Goal: Task Accomplishment & Management: Manage account settings

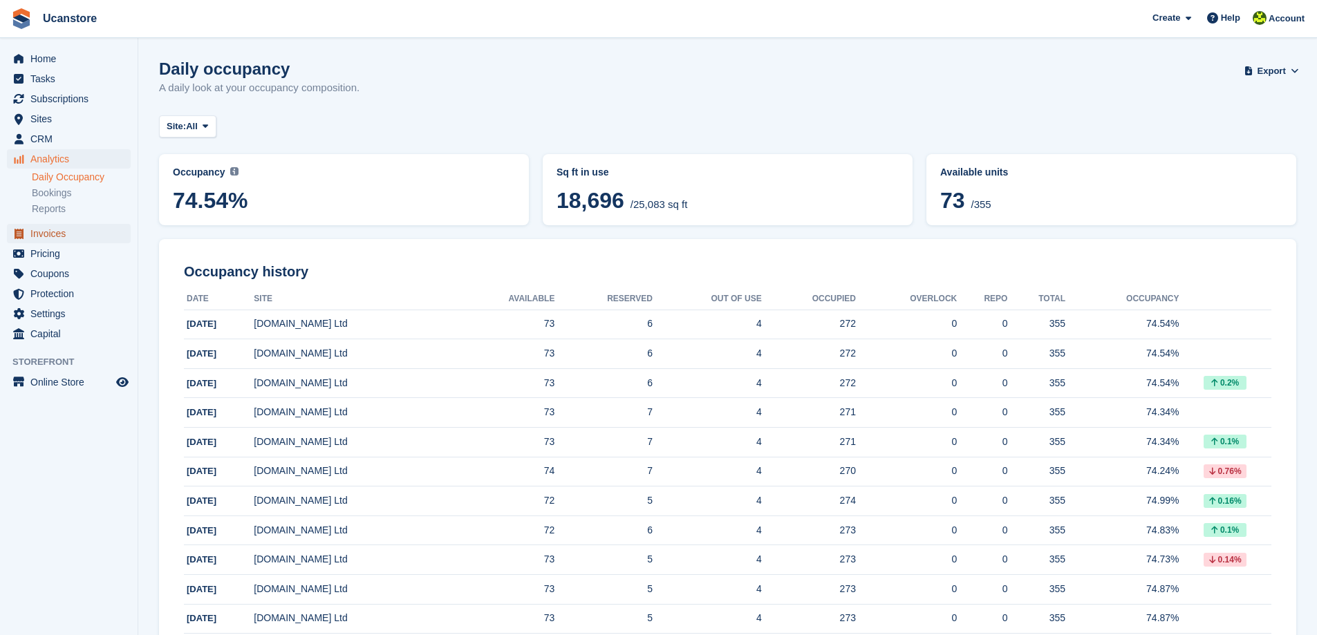
click at [48, 232] on span "Invoices" at bounding box center [71, 233] width 83 height 19
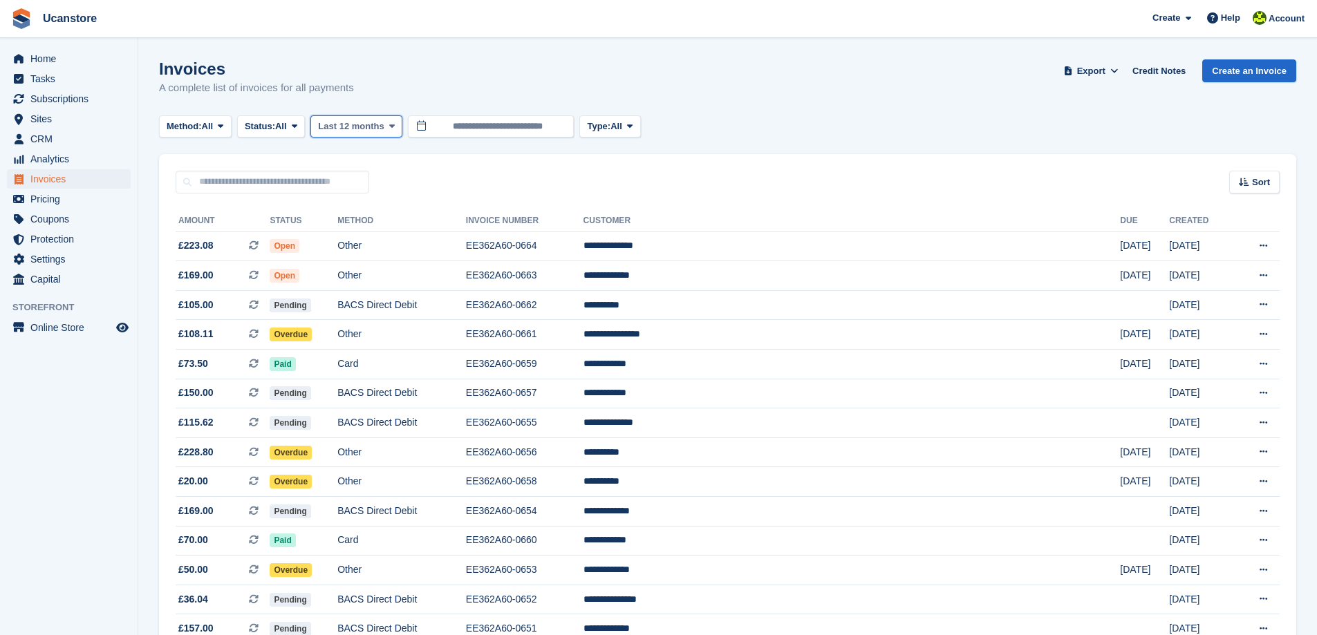
click at [384, 125] on span "Last 12 months" at bounding box center [351, 127] width 66 height 14
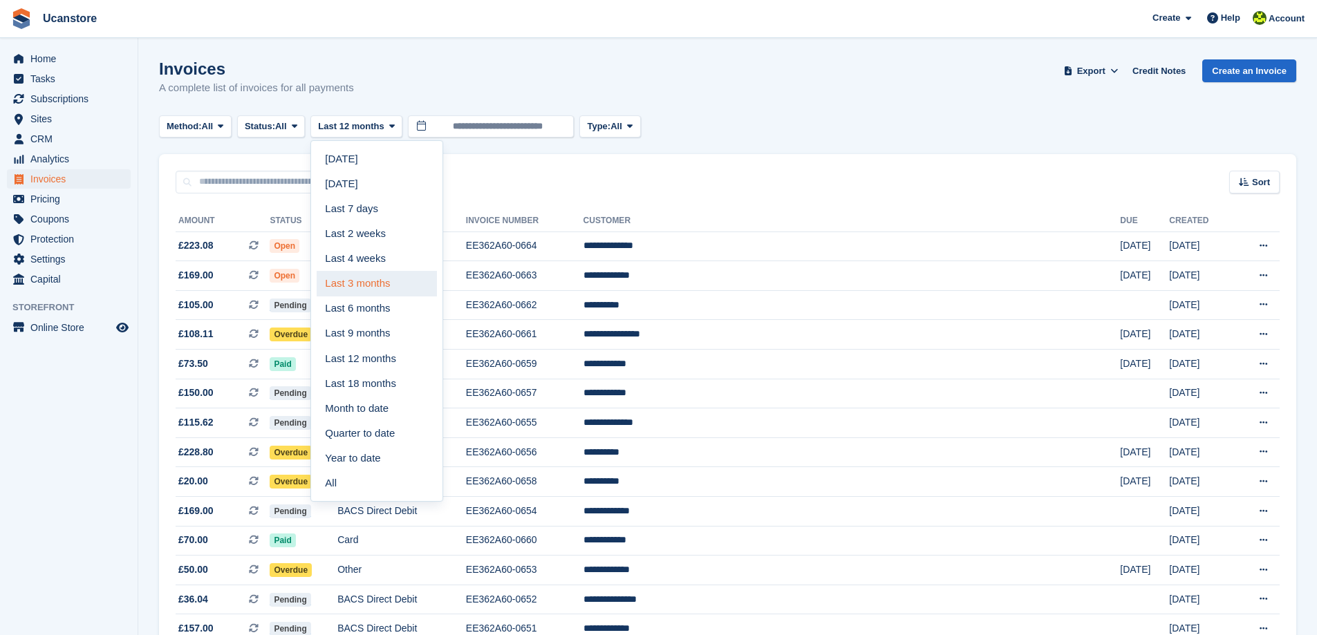
click at [391, 278] on link "Last 3 months" at bounding box center [377, 283] width 120 height 25
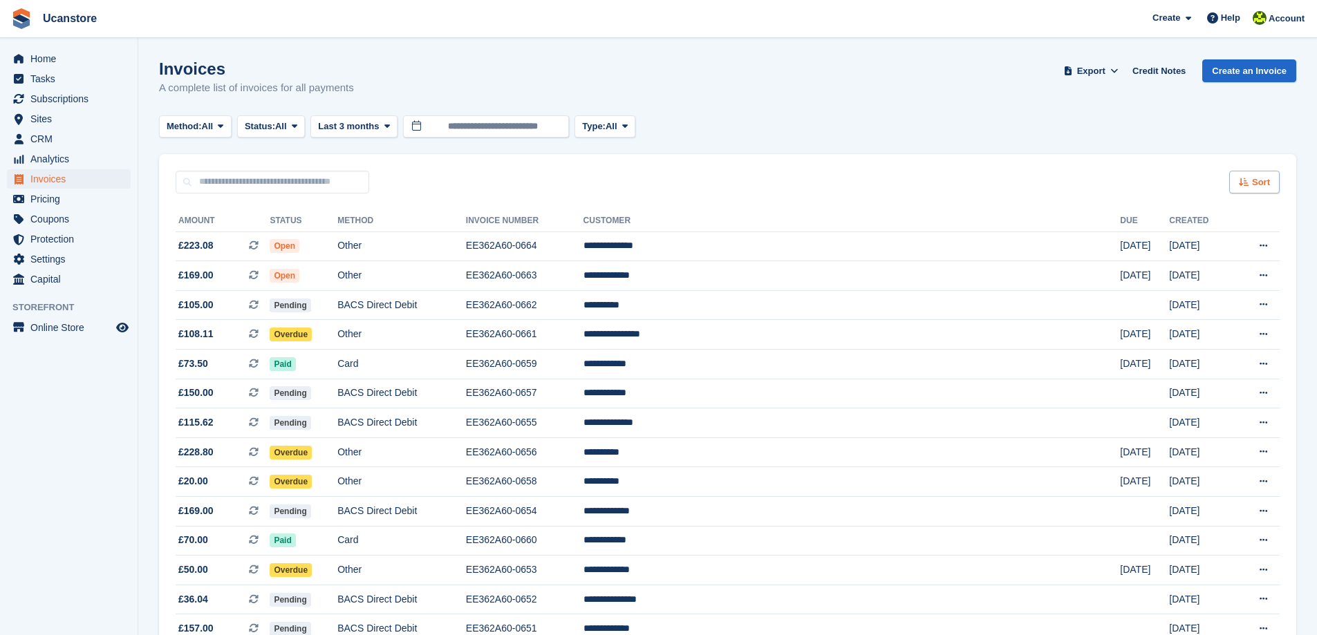
click at [1254, 185] on span "Sort" at bounding box center [1261, 183] width 18 height 14
click at [809, 117] on div "Method: All All Bank Transfer Cash Cheque Debit/Credit Card Direct Debit SEPA D…" at bounding box center [727, 126] width 1137 height 23
click at [214, 126] on span "All" at bounding box center [208, 127] width 12 height 14
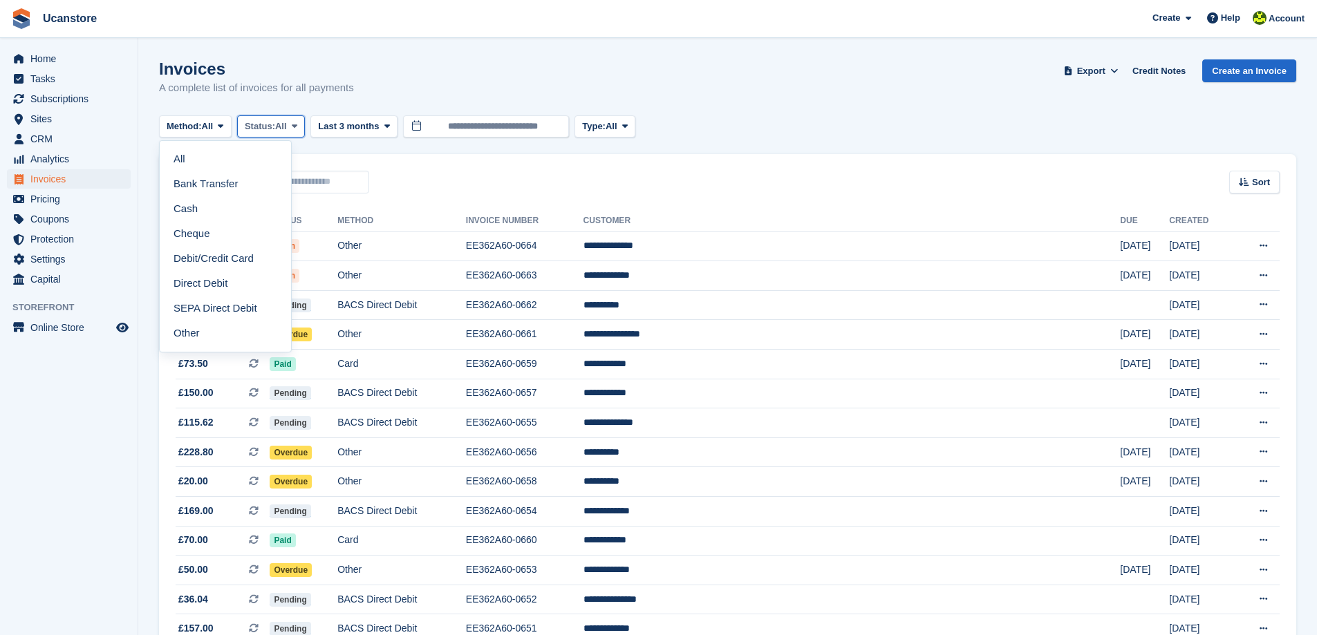
click at [275, 126] on span "Status:" at bounding box center [260, 127] width 30 height 14
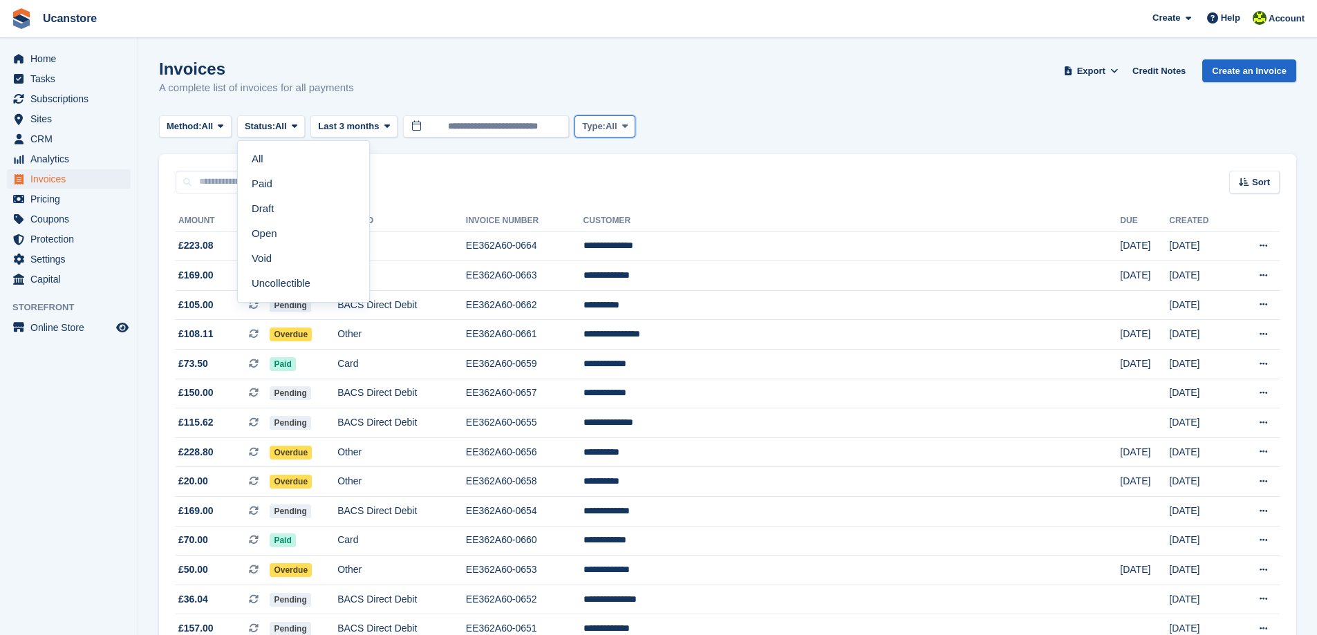
click at [628, 126] on icon at bounding box center [625, 126] width 6 height 9
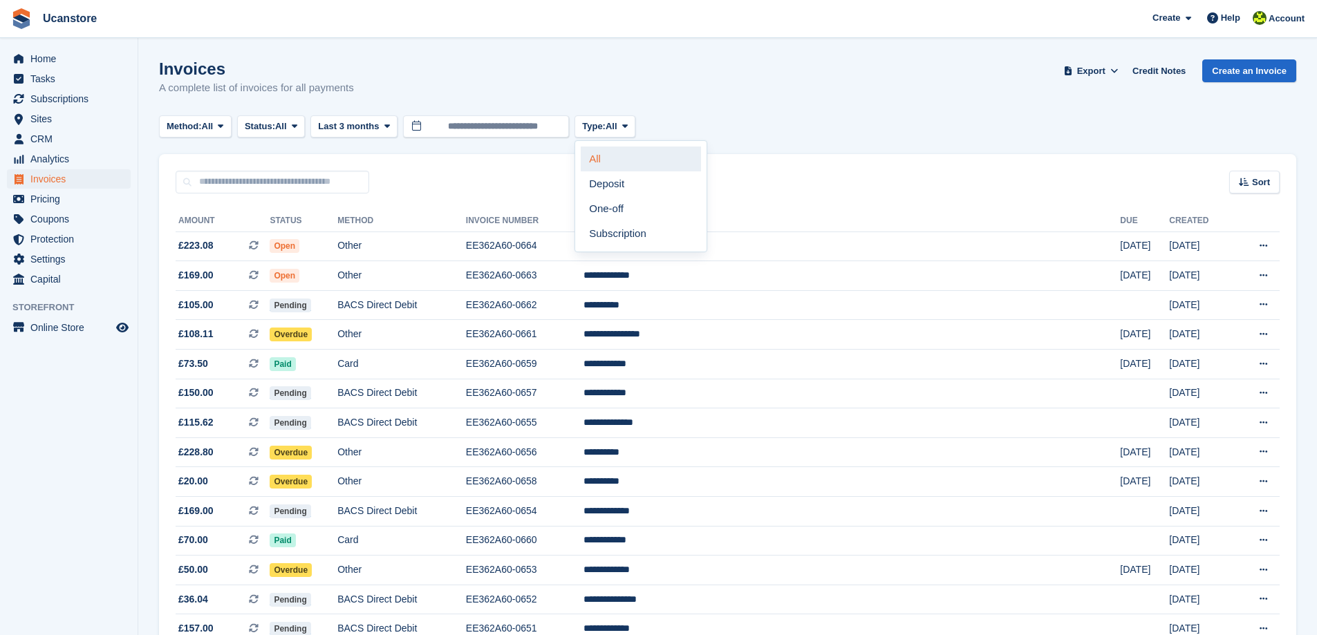
click at [619, 158] on link "All" at bounding box center [641, 159] width 120 height 25
click at [62, 280] on span "Capital" at bounding box center [71, 279] width 83 height 19
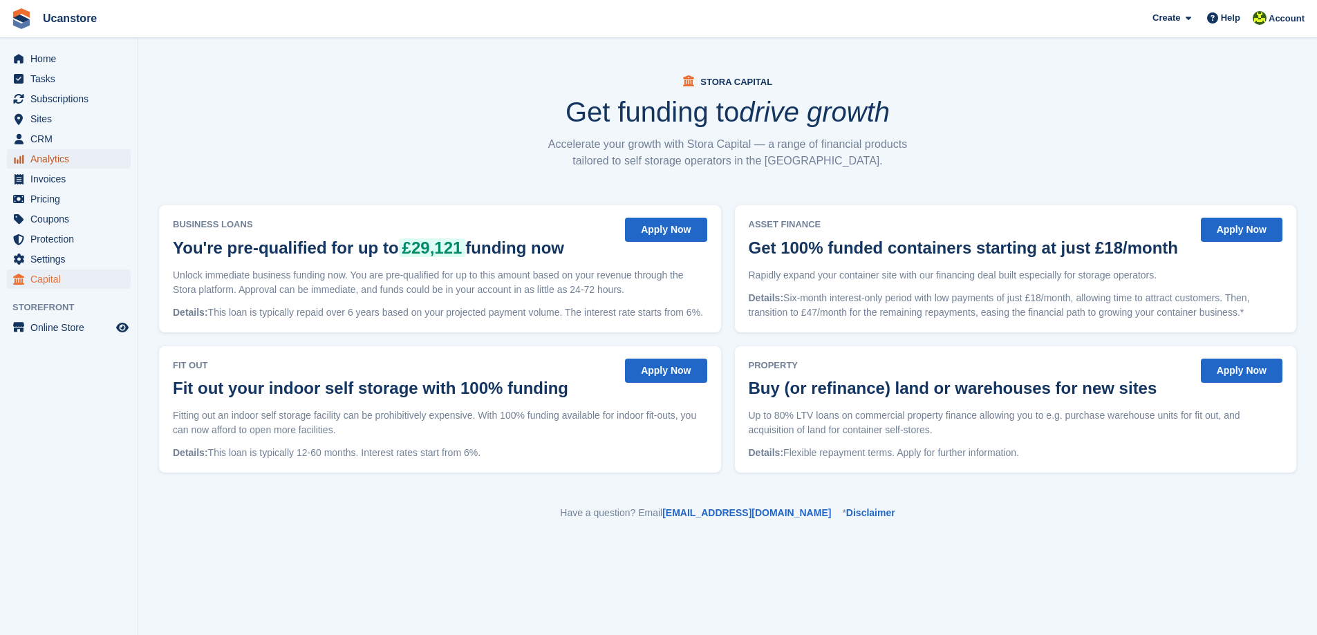
click at [91, 162] on span "Analytics" at bounding box center [71, 158] width 83 height 19
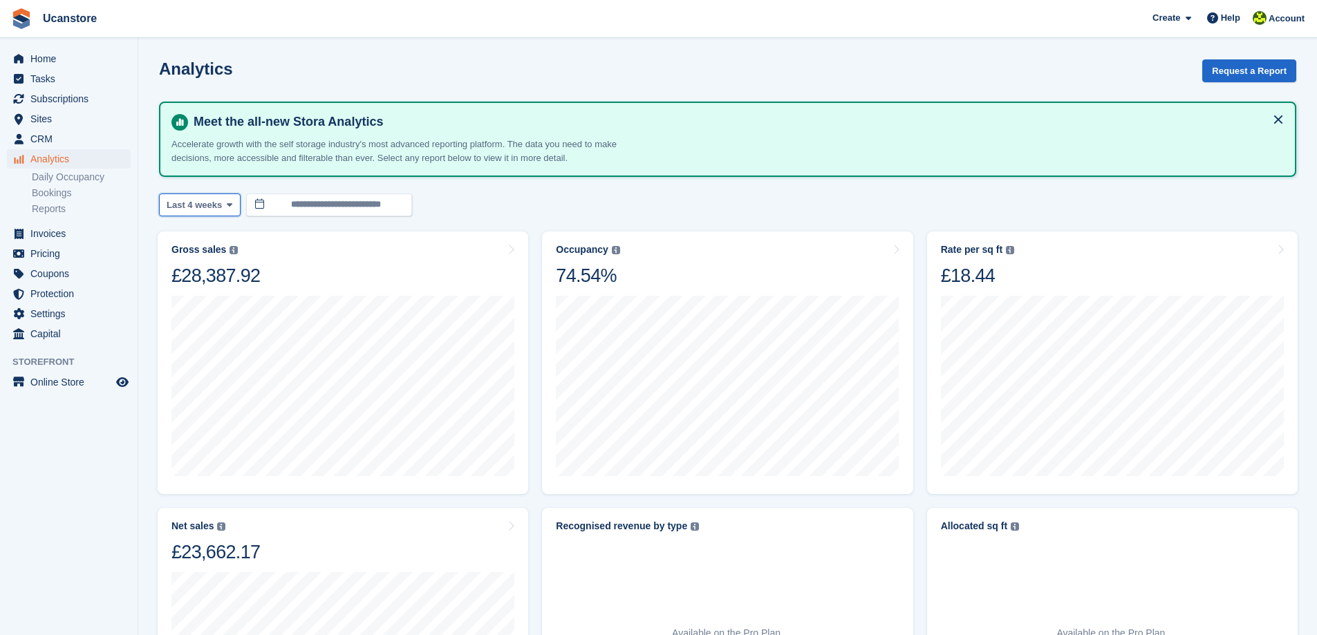
click at [224, 205] on span at bounding box center [229, 204] width 11 height 11
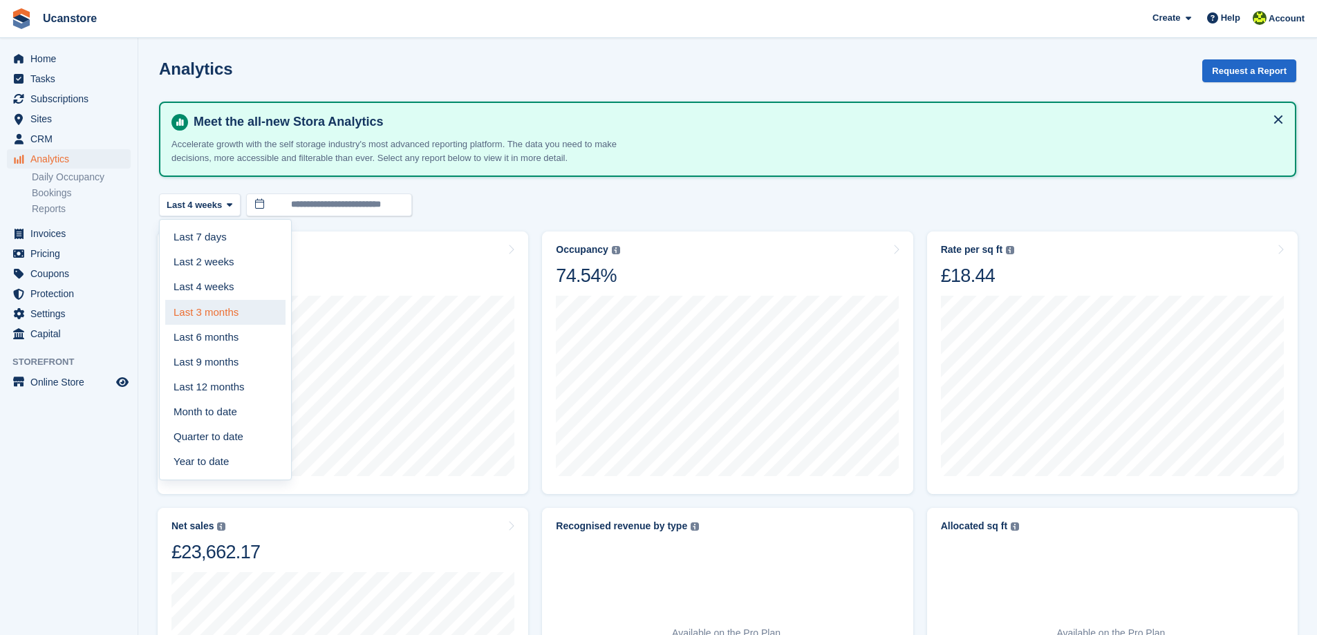
click at [222, 312] on link "Last 3 months" at bounding box center [225, 312] width 120 height 25
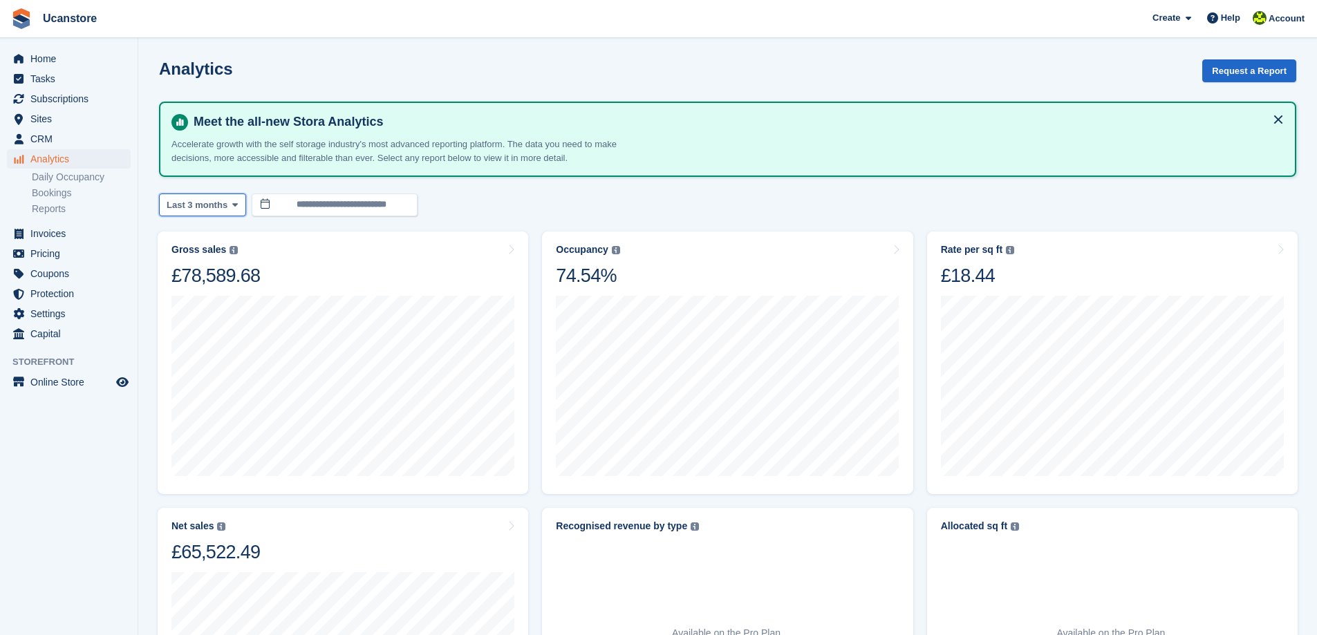
click at [232, 203] on icon at bounding box center [235, 204] width 6 height 9
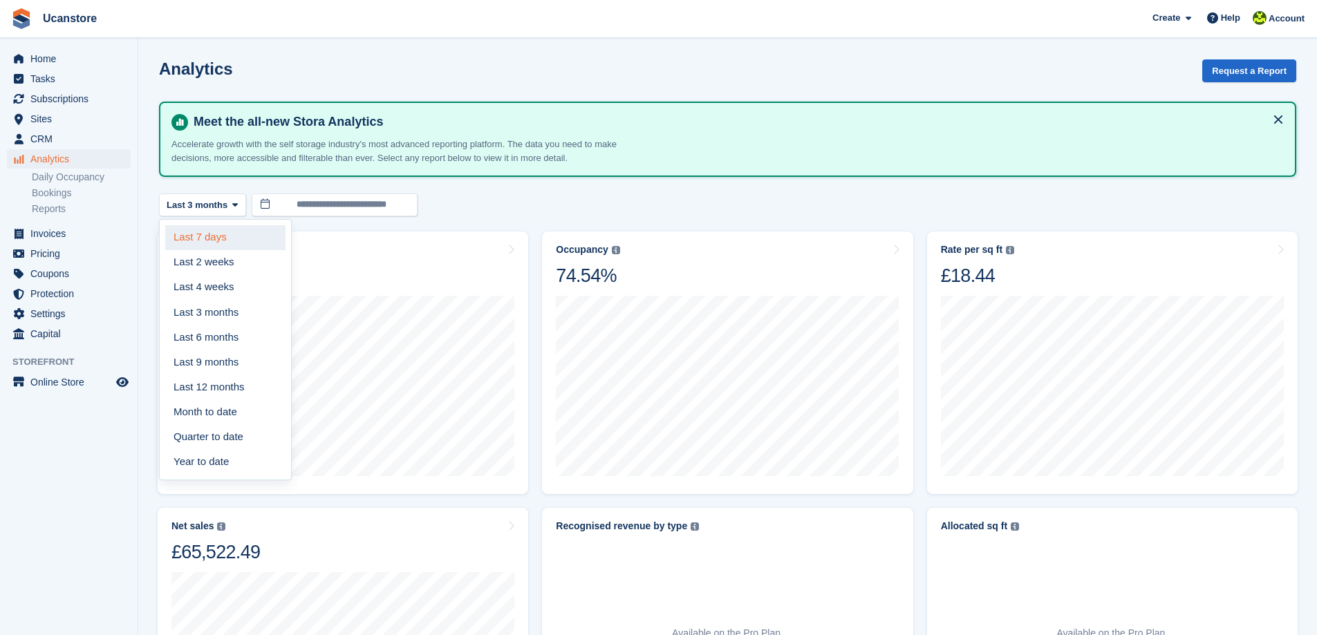
click at [232, 239] on link "Last 7 days" at bounding box center [225, 237] width 120 height 25
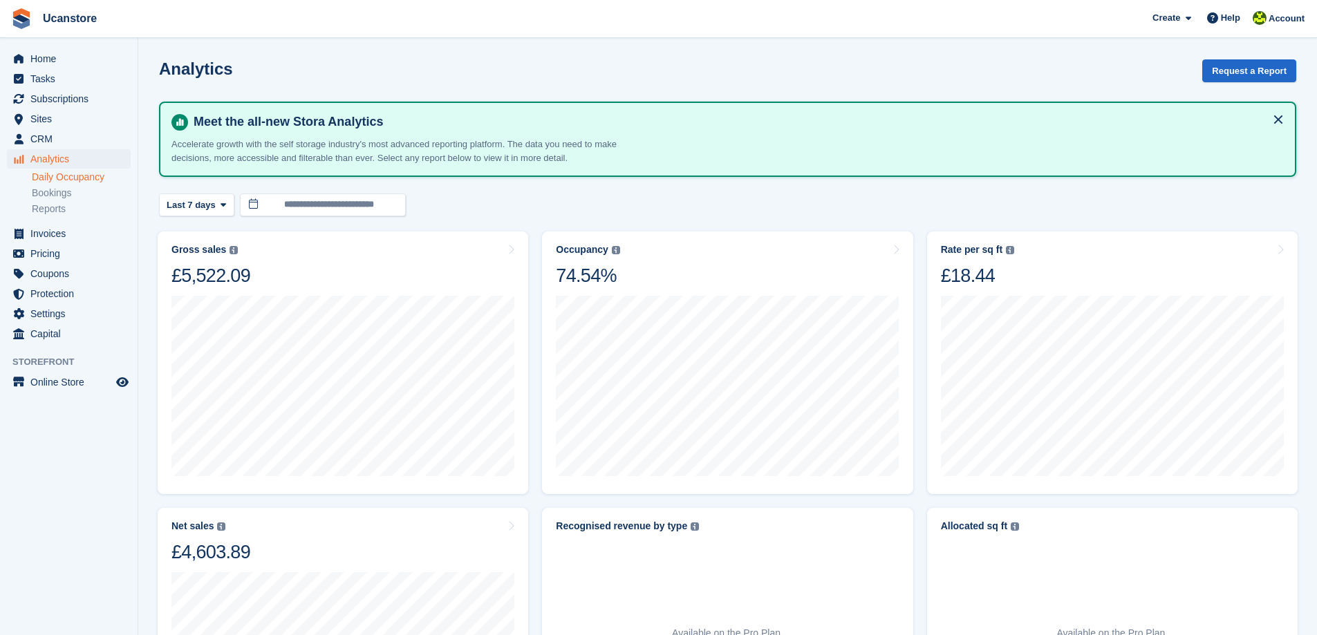
click at [73, 178] on link "Daily Occupancy" at bounding box center [81, 177] width 99 height 13
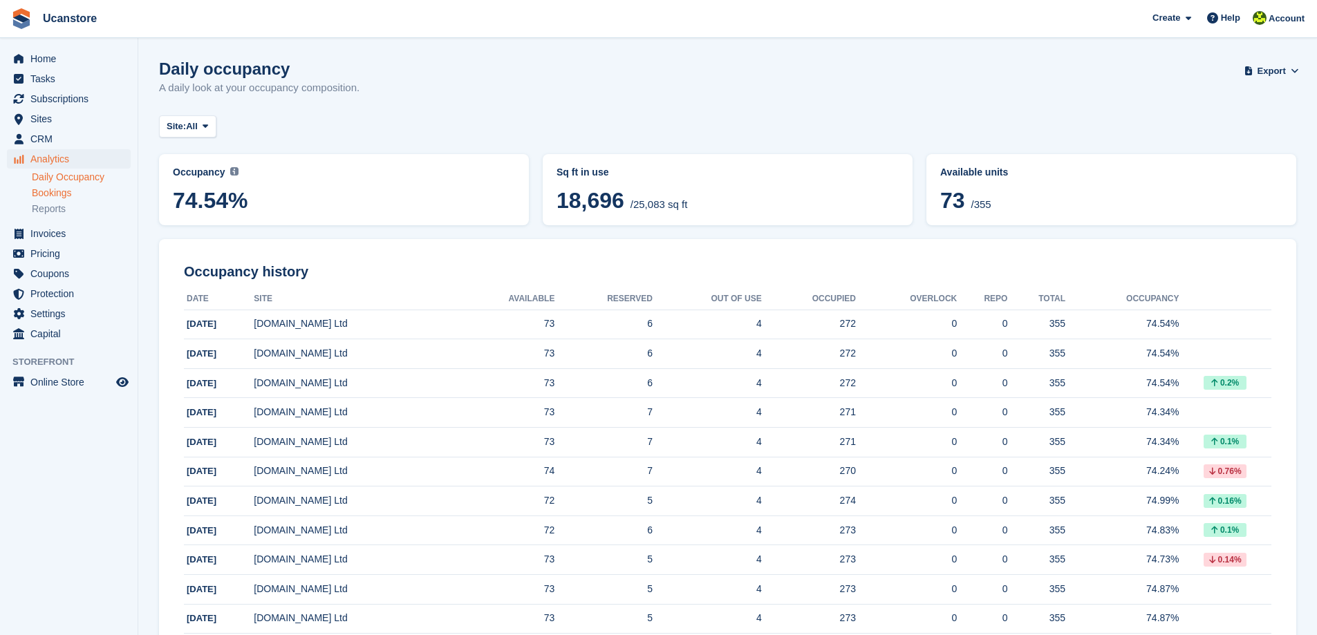
click at [72, 194] on link "Bookings" at bounding box center [81, 193] width 99 height 13
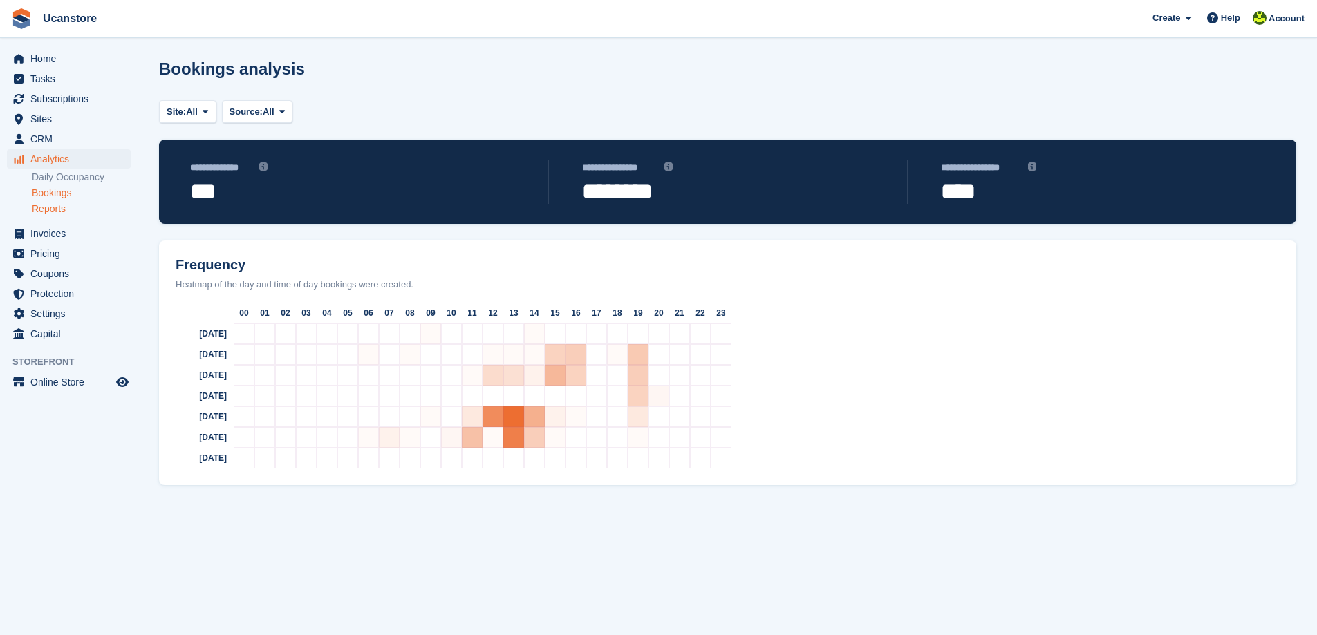
click at [71, 210] on link "Reports" at bounding box center [81, 209] width 99 height 13
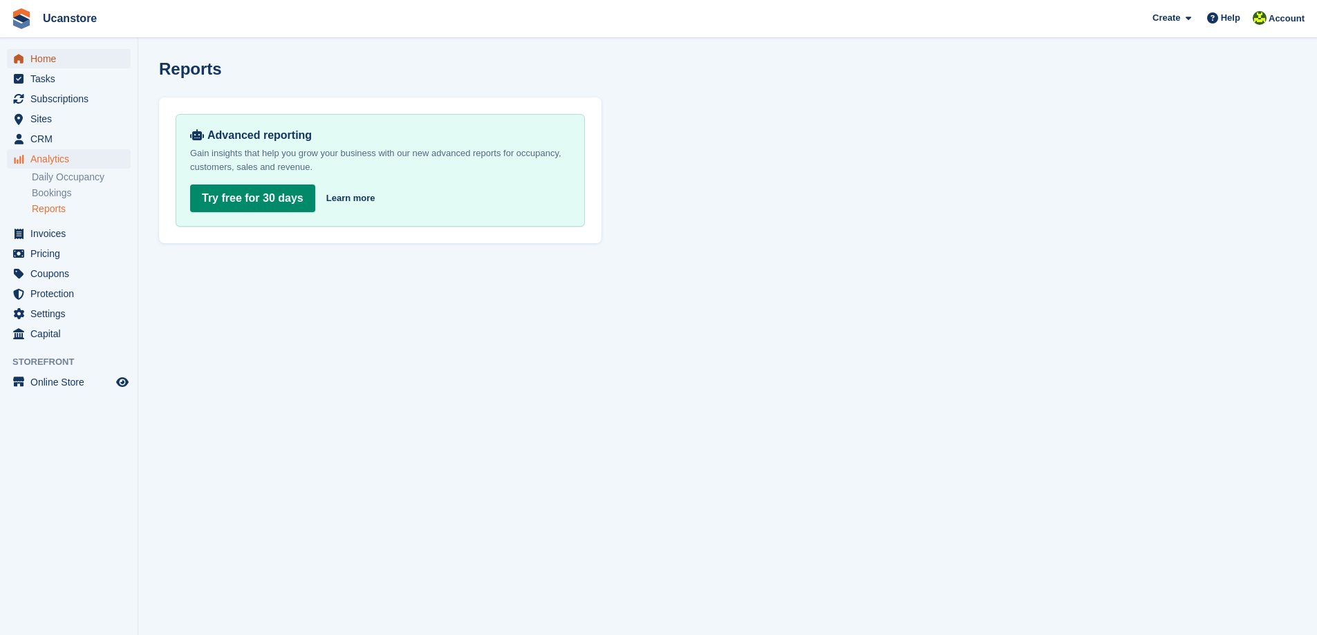
click at [79, 59] on span "Home" at bounding box center [71, 58] width 83 height 19
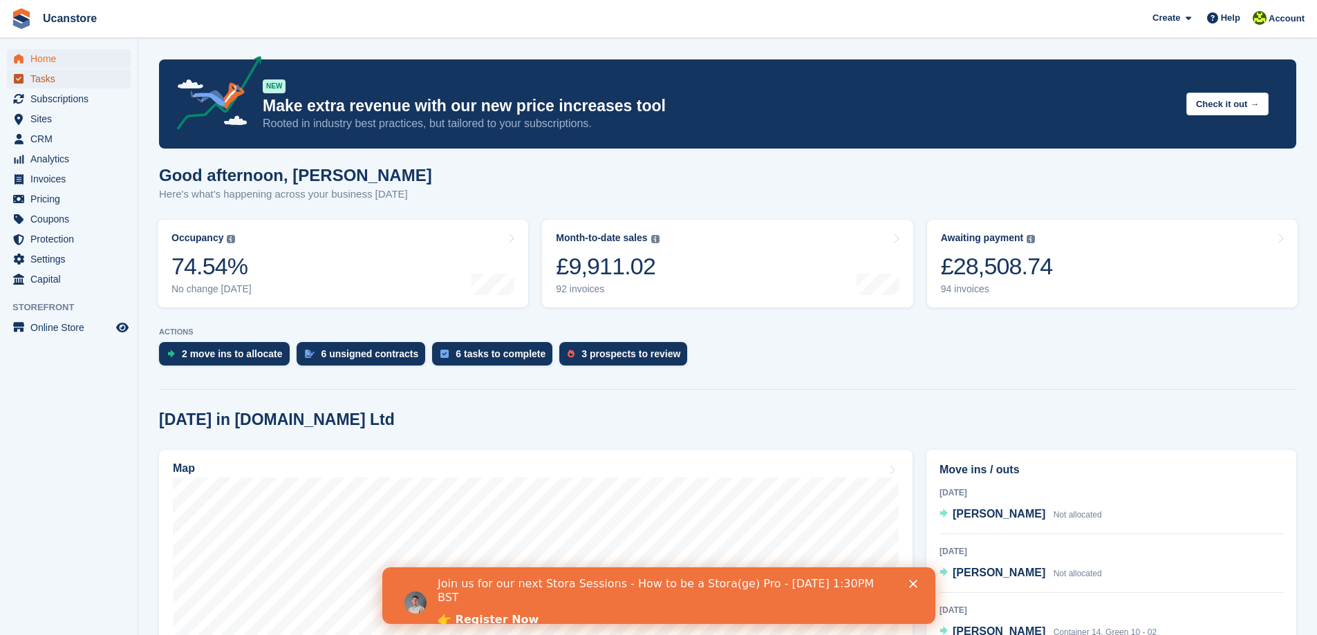
click at [84, 80] on span "Tasks" at bounding box center [71, 78] width 83 height 19
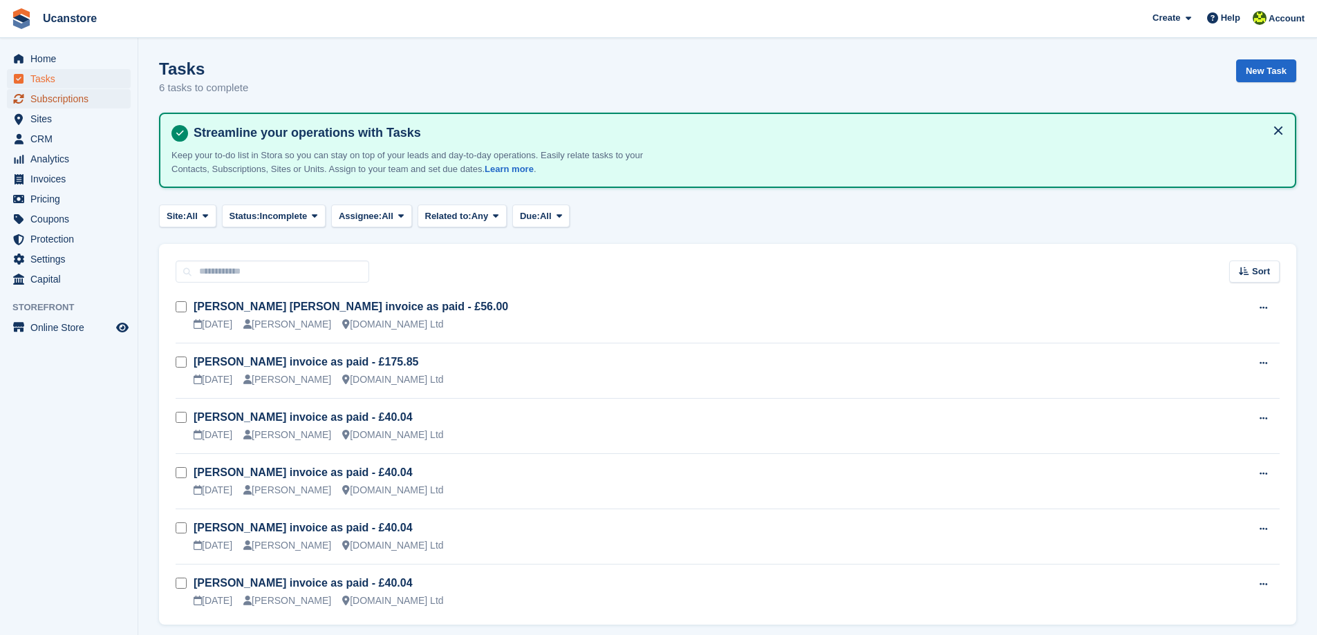
click at [59, 100] on span "Subscriptions" at bounding box center [71, 98] width 83 height 19
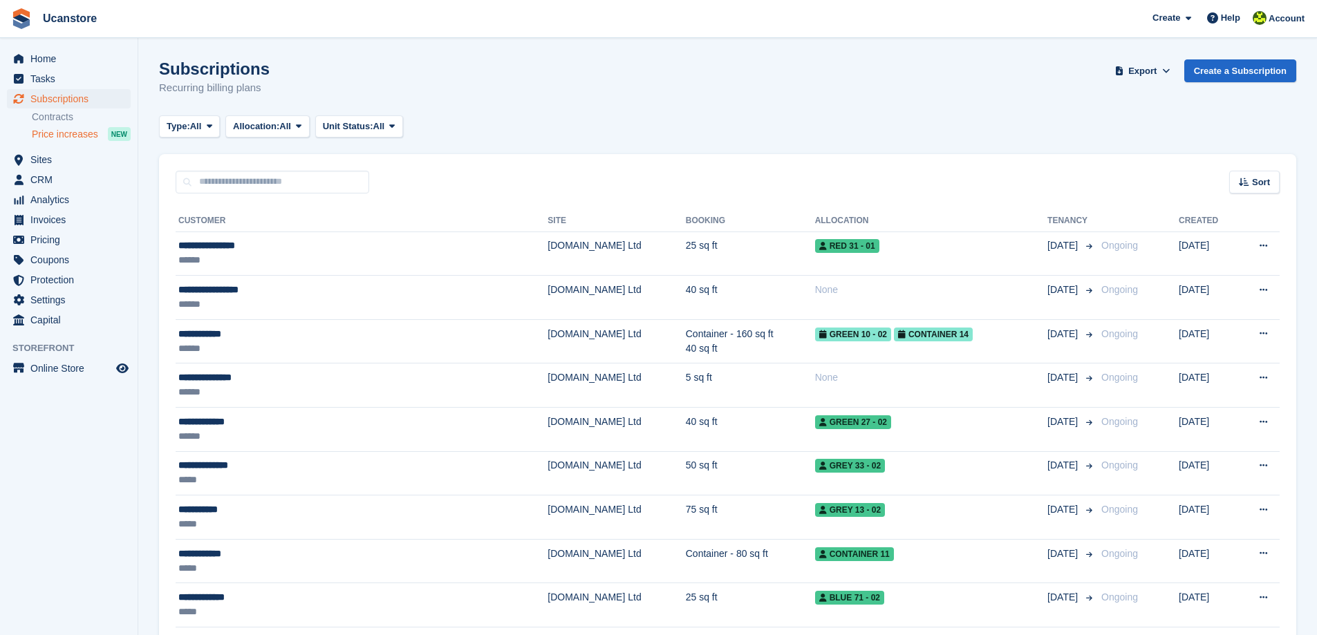
click at [66, 137] on span "Price increases" at bounding box center [65, 134] width 66 height 13
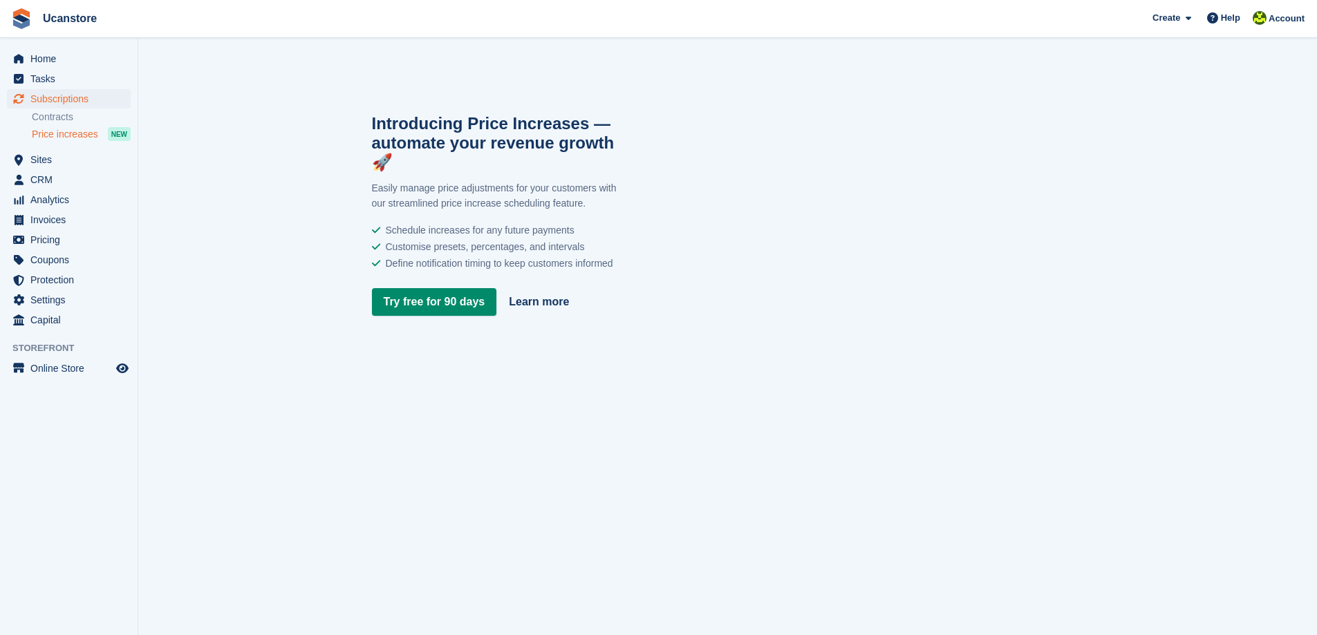
click at [603, 393] on section "Introducing Price Increases — automate your revenue growth 🚀 Easily manage pric…" at bounding box center [727, 317] width 1178 height 635
click at [81, 102] on span "Subscriptions" at bounding box center [71, 98] width 83 height 19
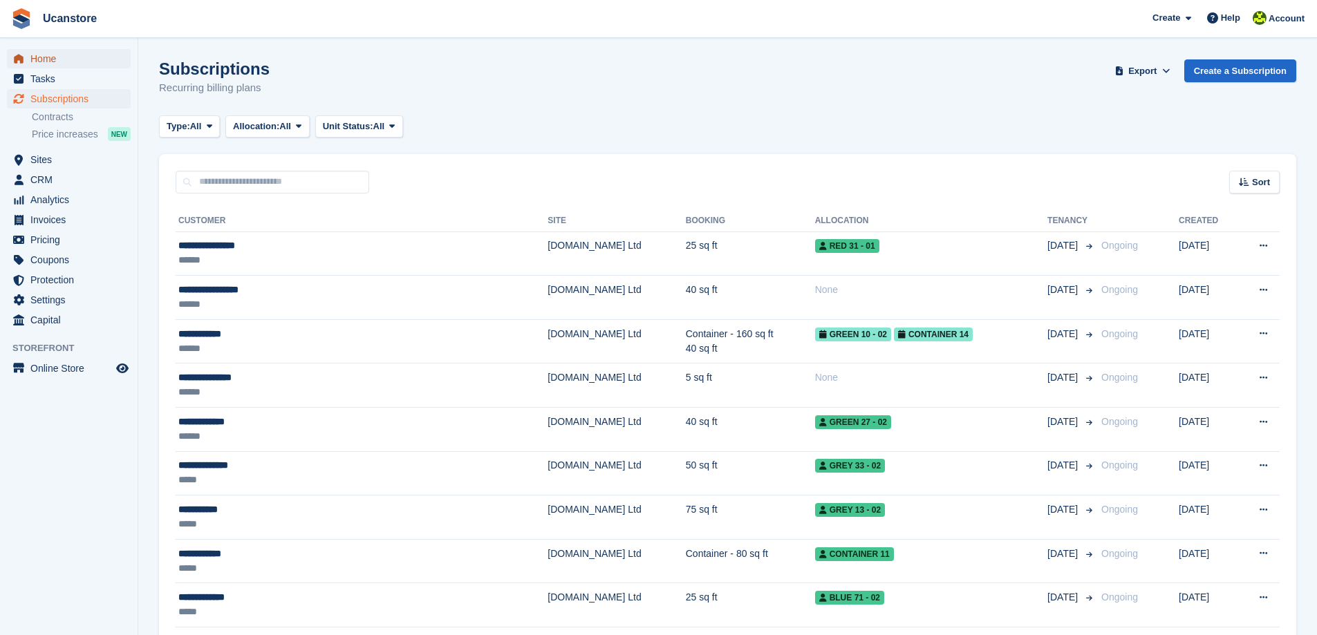
click at [59, 61] on span "Home" at bounding box center [71, 58] width 83 height 19
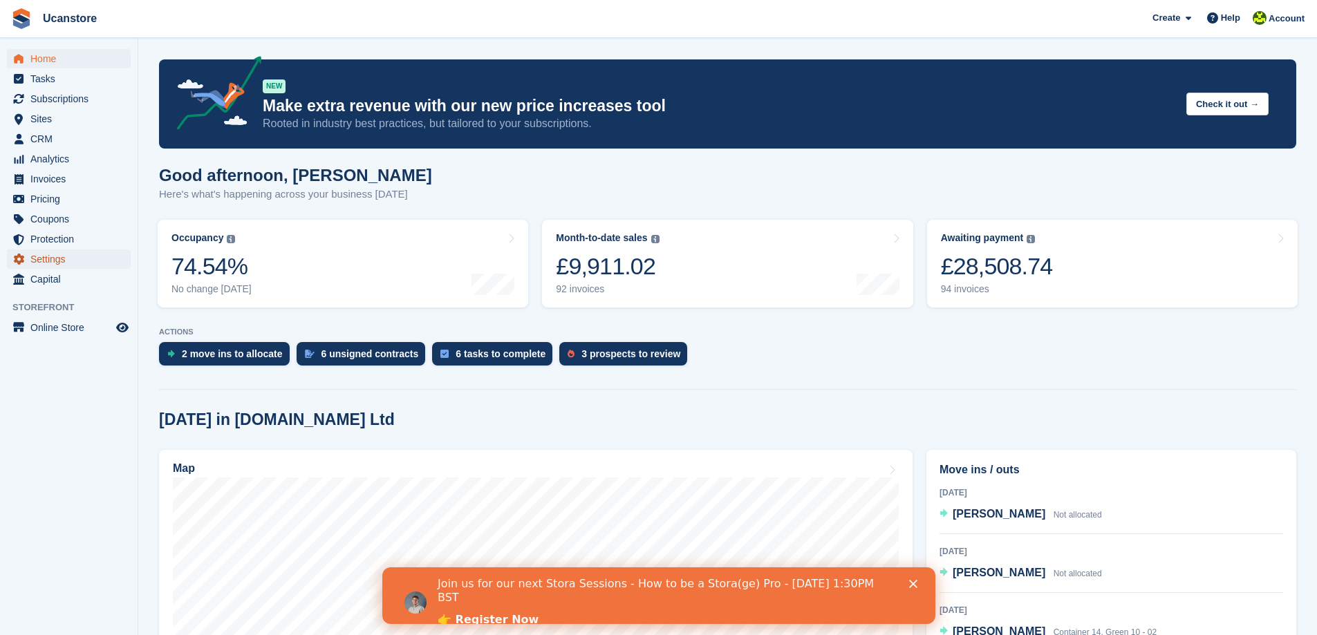
click at [56, 261] on span "Settings" at bounding box center [71, 259] width 83 height 19
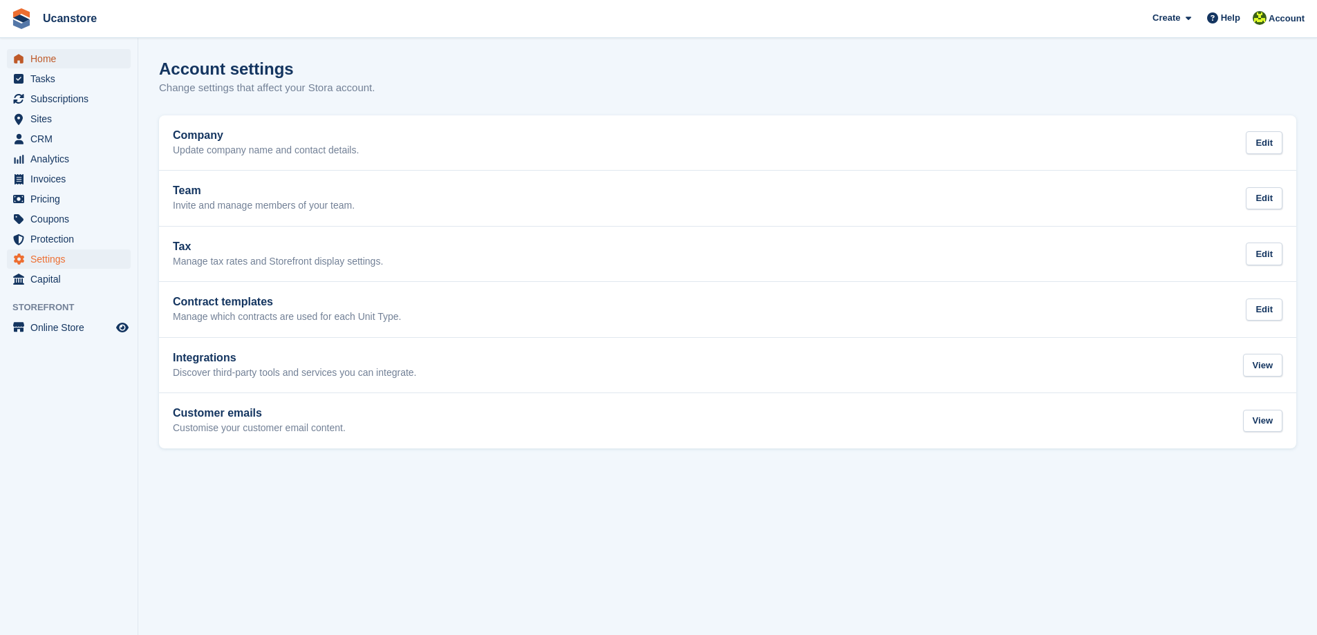
click at [50, 55] on span "Home" at bounding box center [71, 58] width 83 height 19
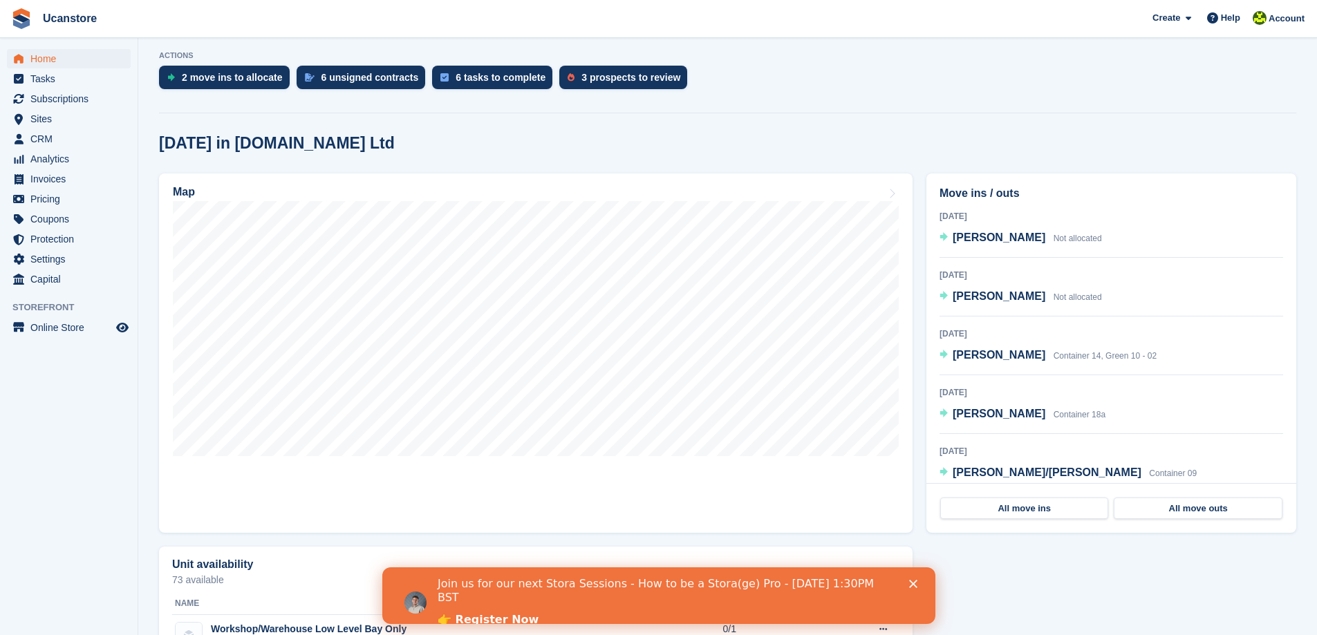
scroll to position [346, 0]
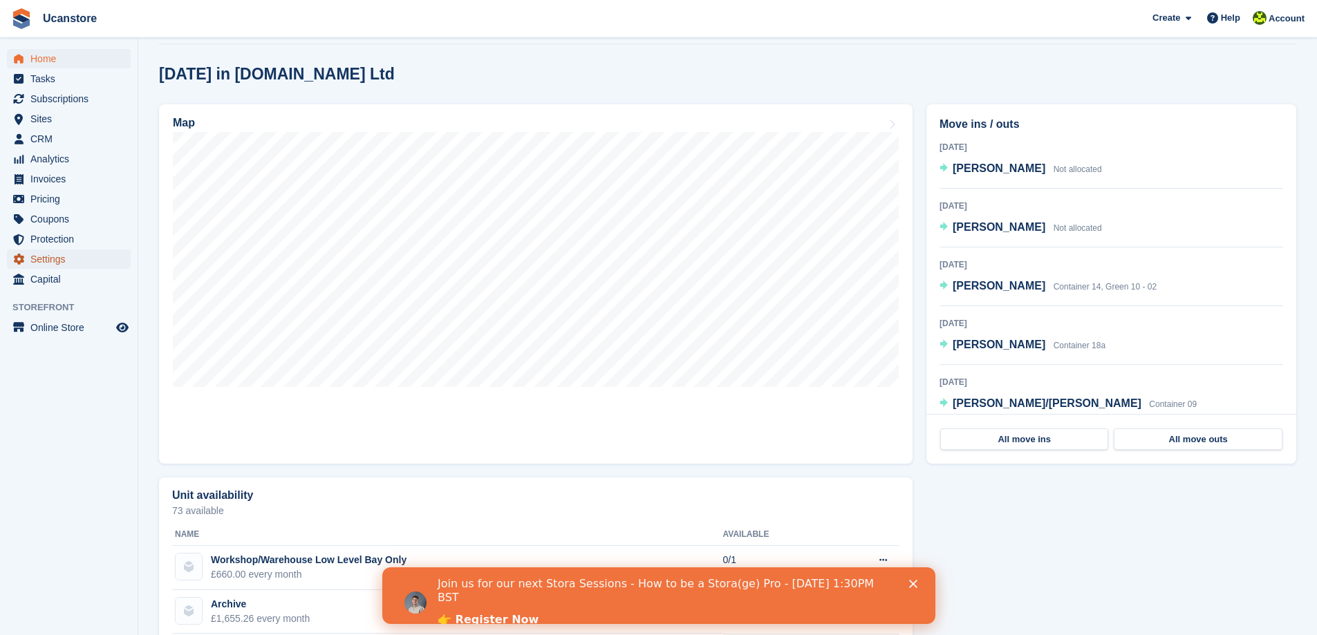
click at [39, 251] on span "Settings" at bounding box center [71, 259] width 83 height 19
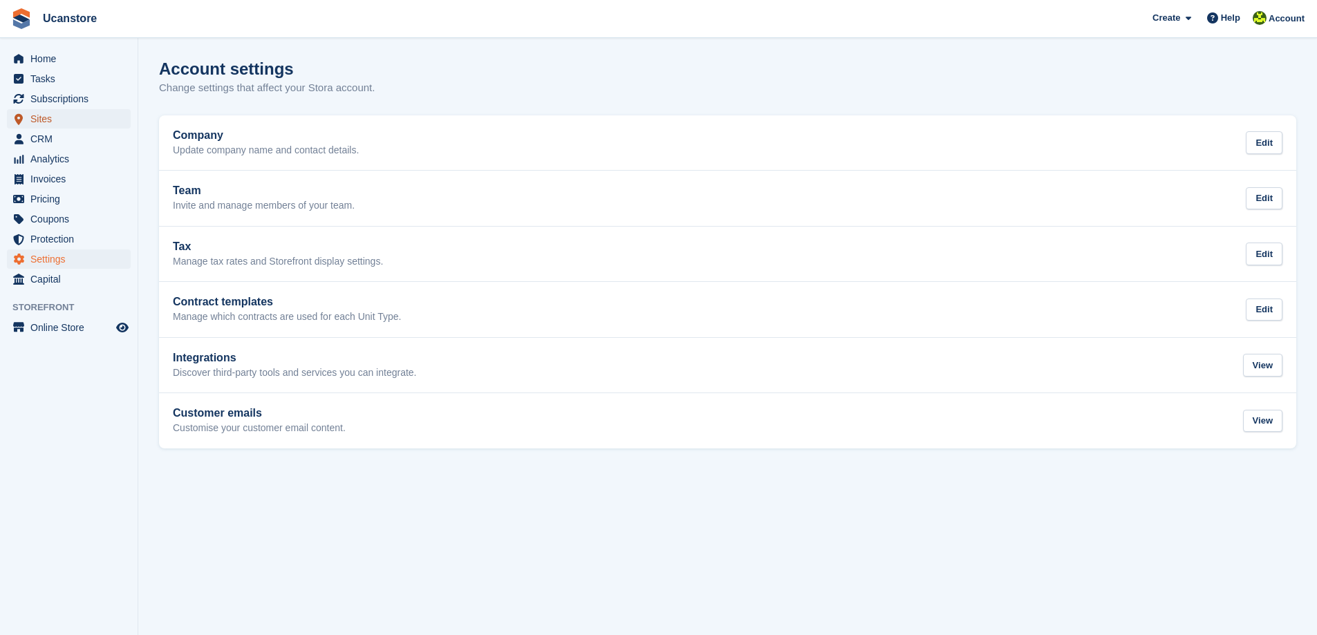
click at [41, 119] on span "Sites" at bounding box center [71, 118] width 83 height 19
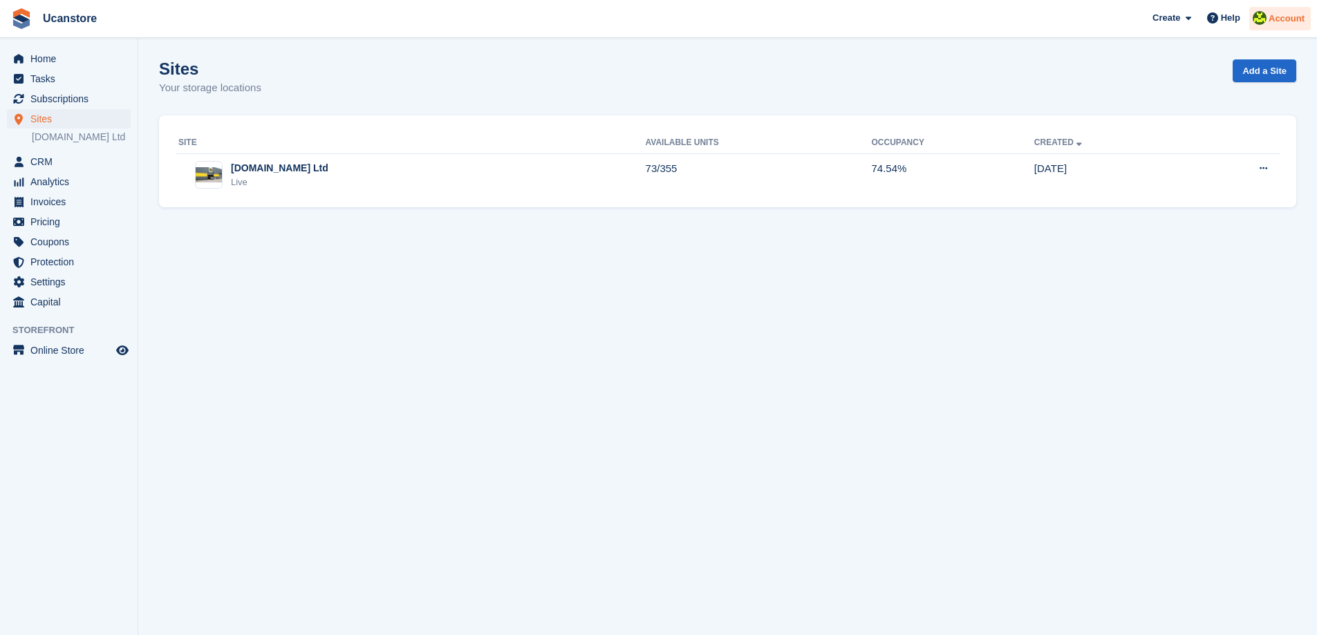
click at [1279, 18] on span "Account" at bounding box center [1286, 19] width 36 height 14
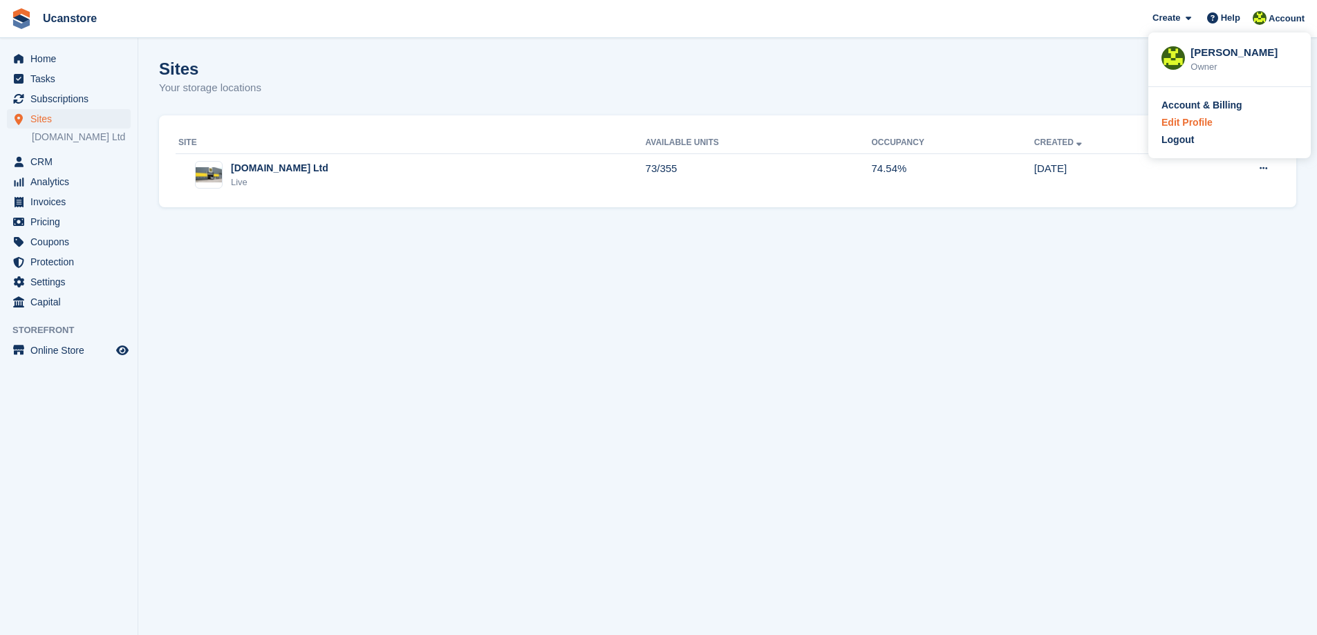
click at [1203, 123] on div "Edit Profile" at bounding box center [1186, 122] width 51 height 15
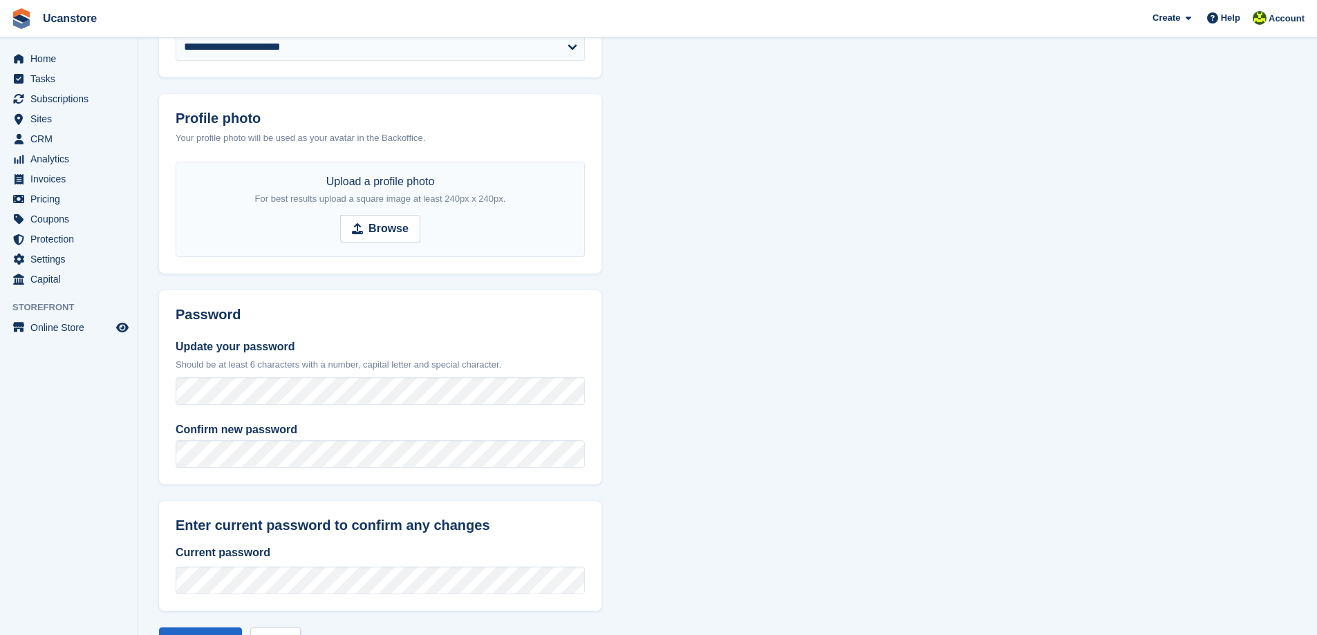
scroll to position [403, 0]
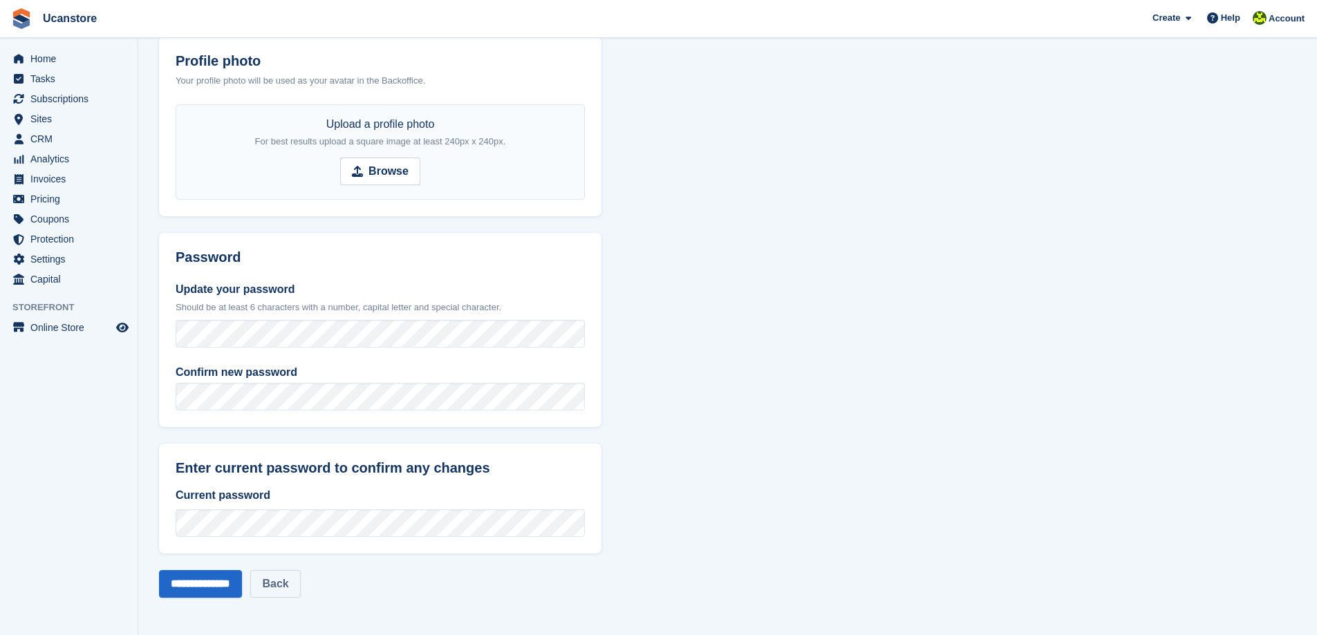
click at [299, 587] on link "Back" at bounding box center [275, 584] width 50 height 28
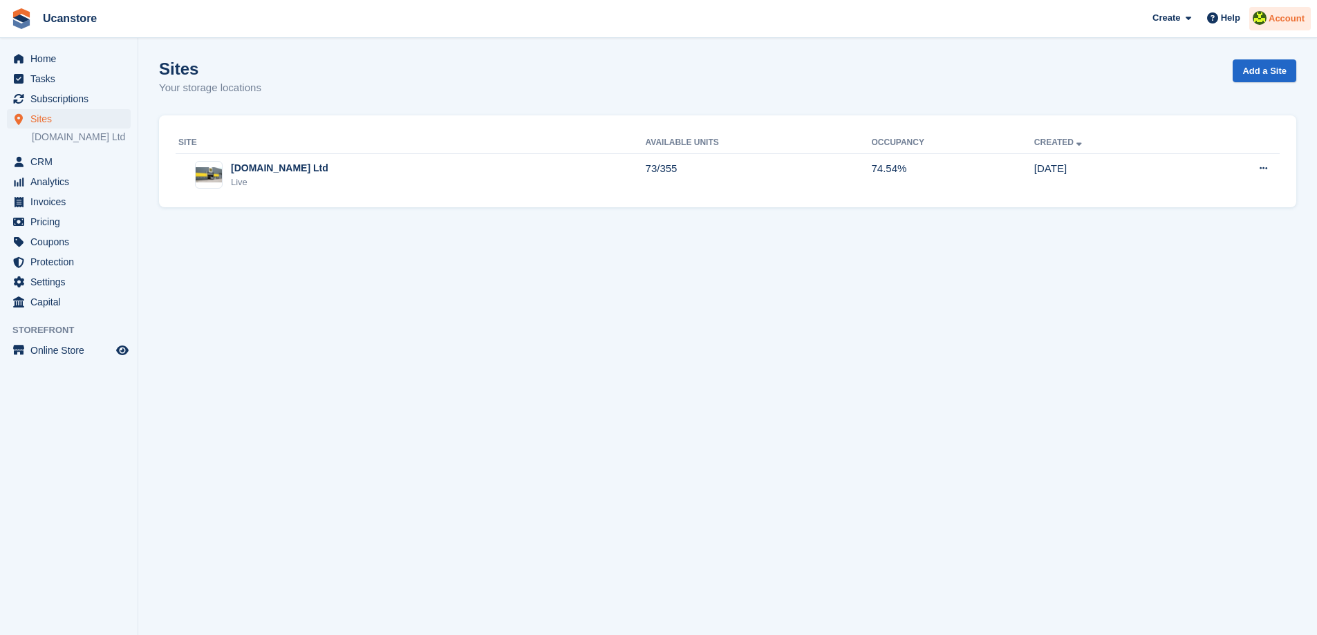
click at [1275, 19] on span "Account" at bounding box center [1286, 19] width 36 height 14
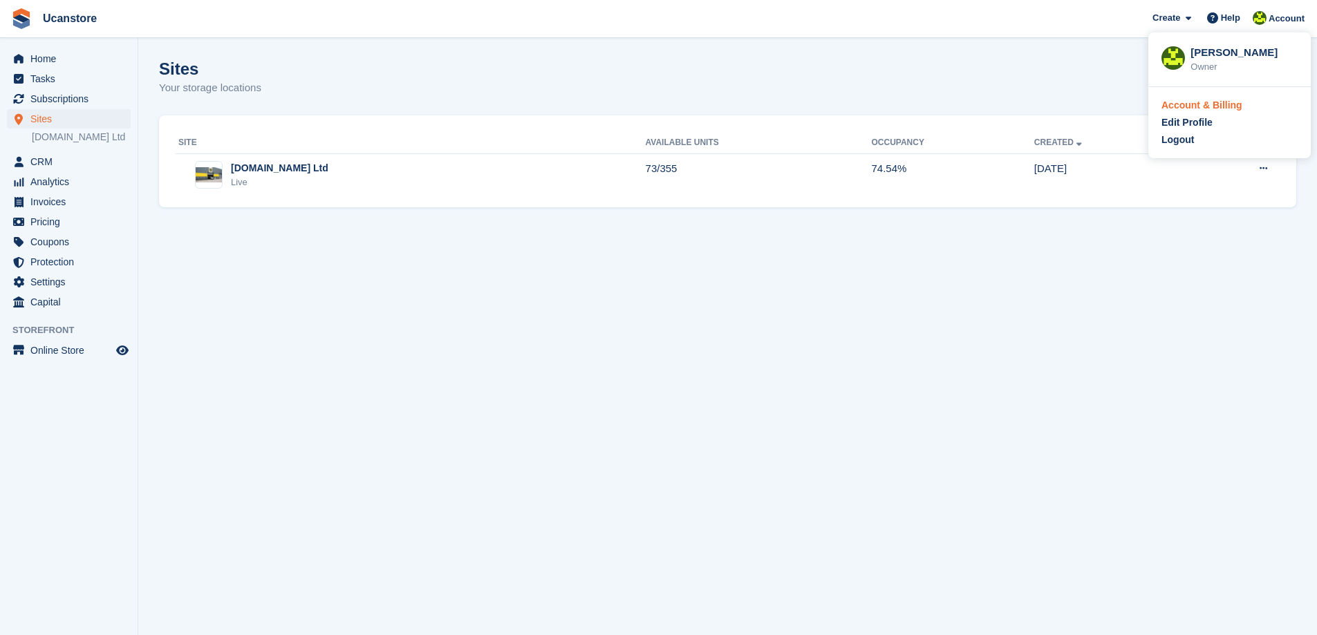
click at [1214, 106] on div "Account & Billing" at bounding box center [1201, 105] width 81 height 15
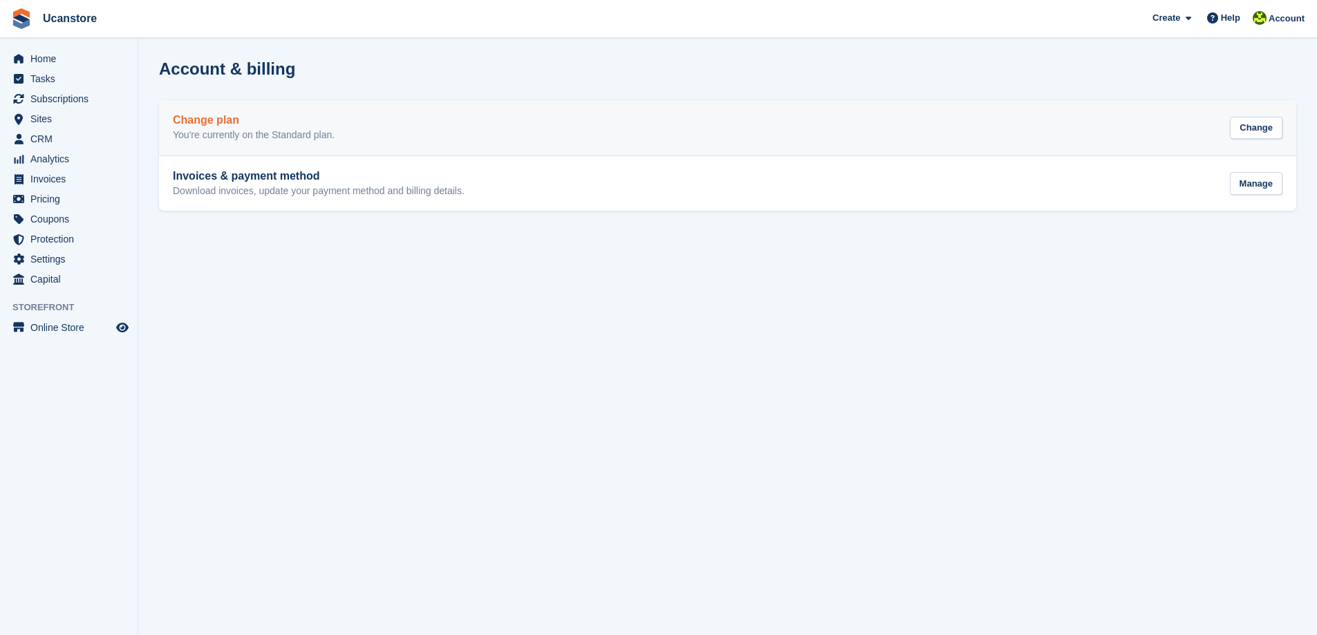
click at [1157, 126] on div "Change plan You're currently on the Standard plan. Change" at bounding box center [727, 128] width 1109 height 28
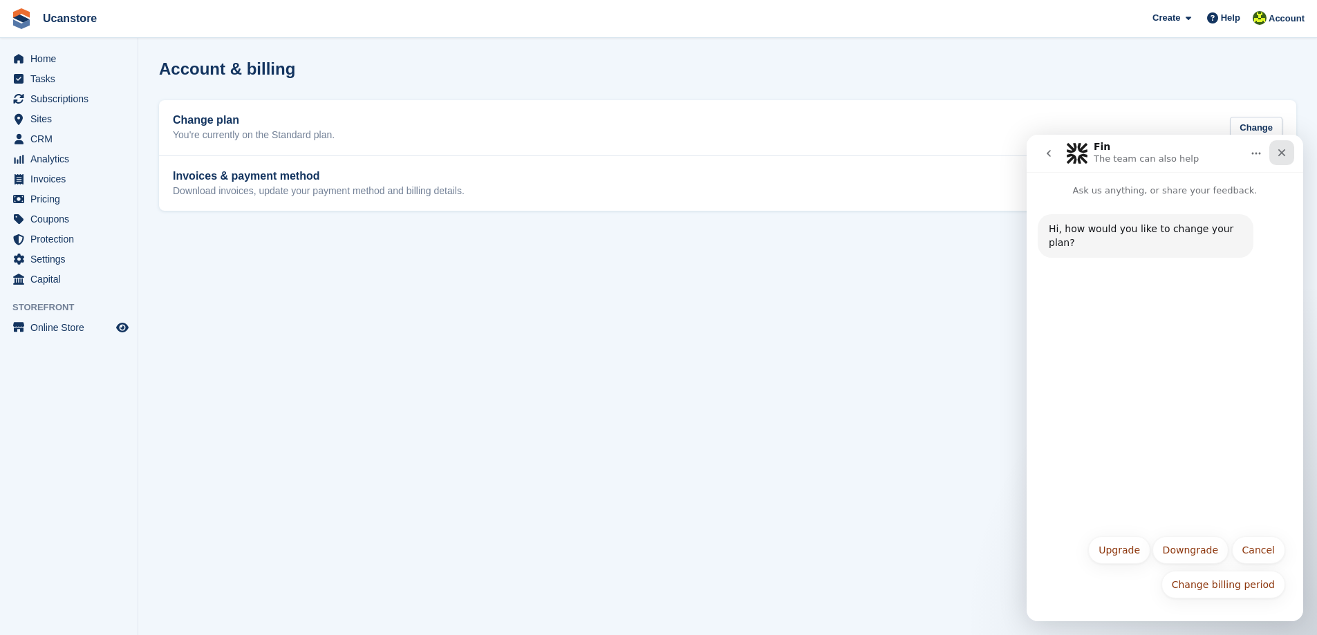
click at [1284, 151] on icon "Close" at bounding box center [1282, 153] width 8 height 8
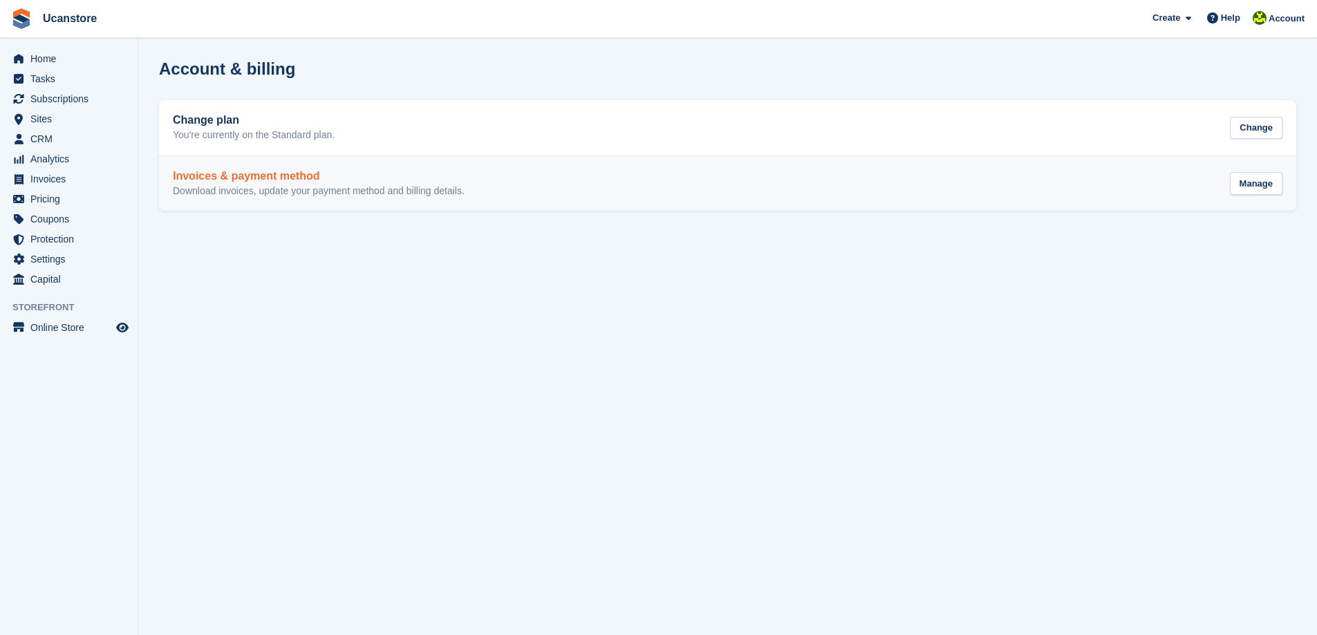
click at [1157, 182] on div "Invoices & payment method Download invoices, update your payment method and bil…" at bounding box center [727, 184] width 1109 height 28
